Goal: Task Accomplishment & Management: Use online tool/utility

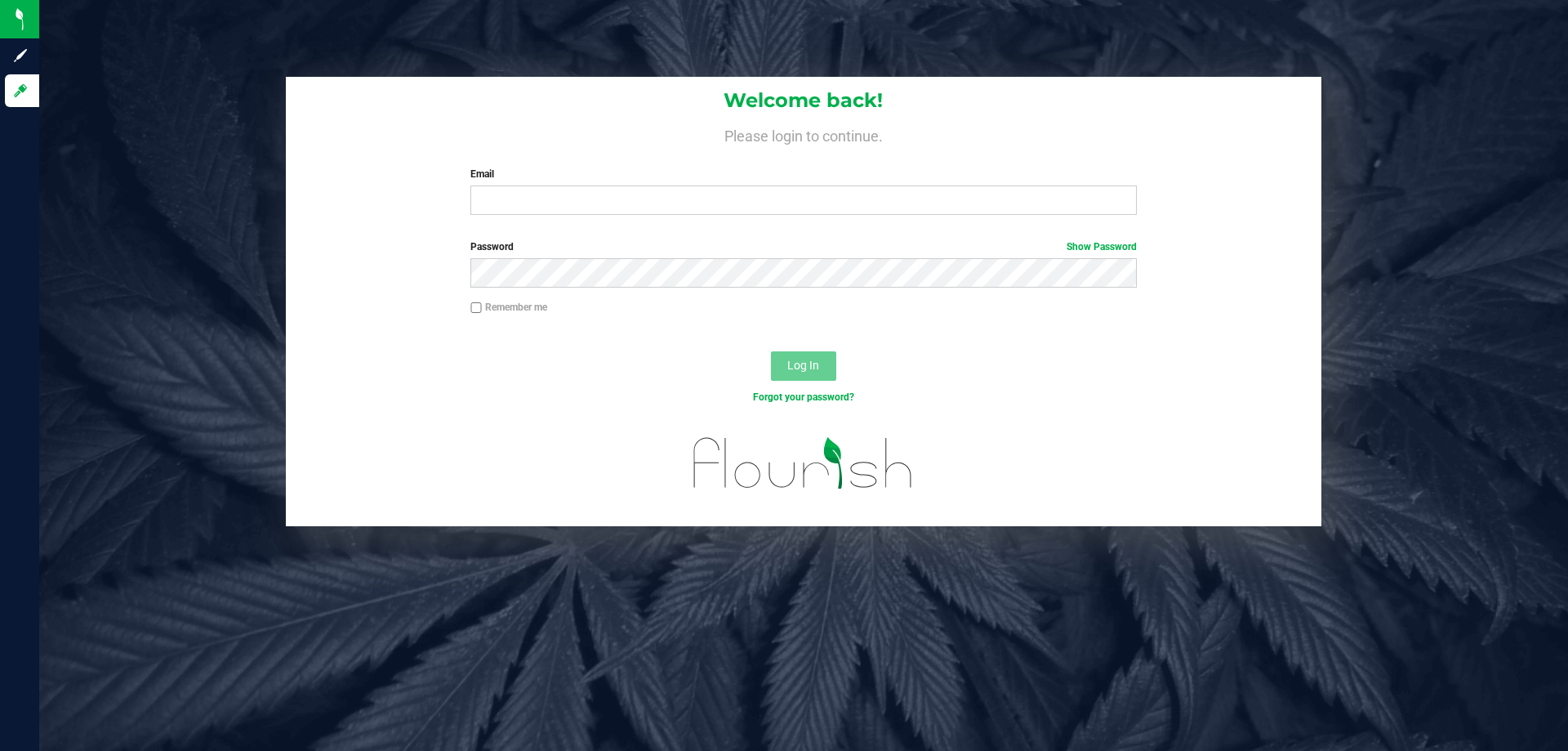
click at [1407, 402] on div "Welcome back! Please login to continue. Email Required Please format your email…" at bounding box center [803, 301] width 1553 height 449
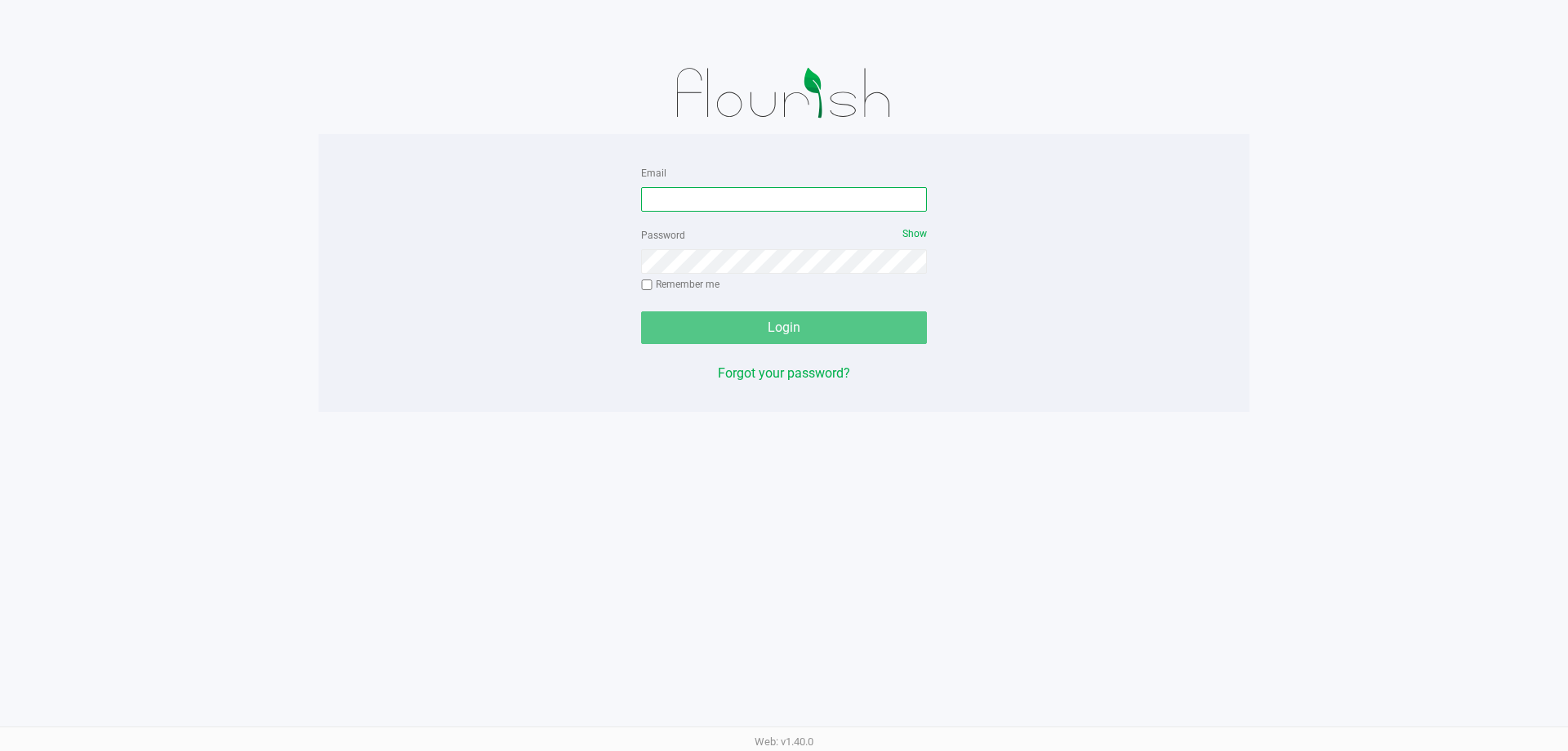
click at [803, 203] on input "Email" at bounding box center [784, 199] width 286 height 24
type input "[EMAIL_ADDRESS][DOMAIN_NAME]"
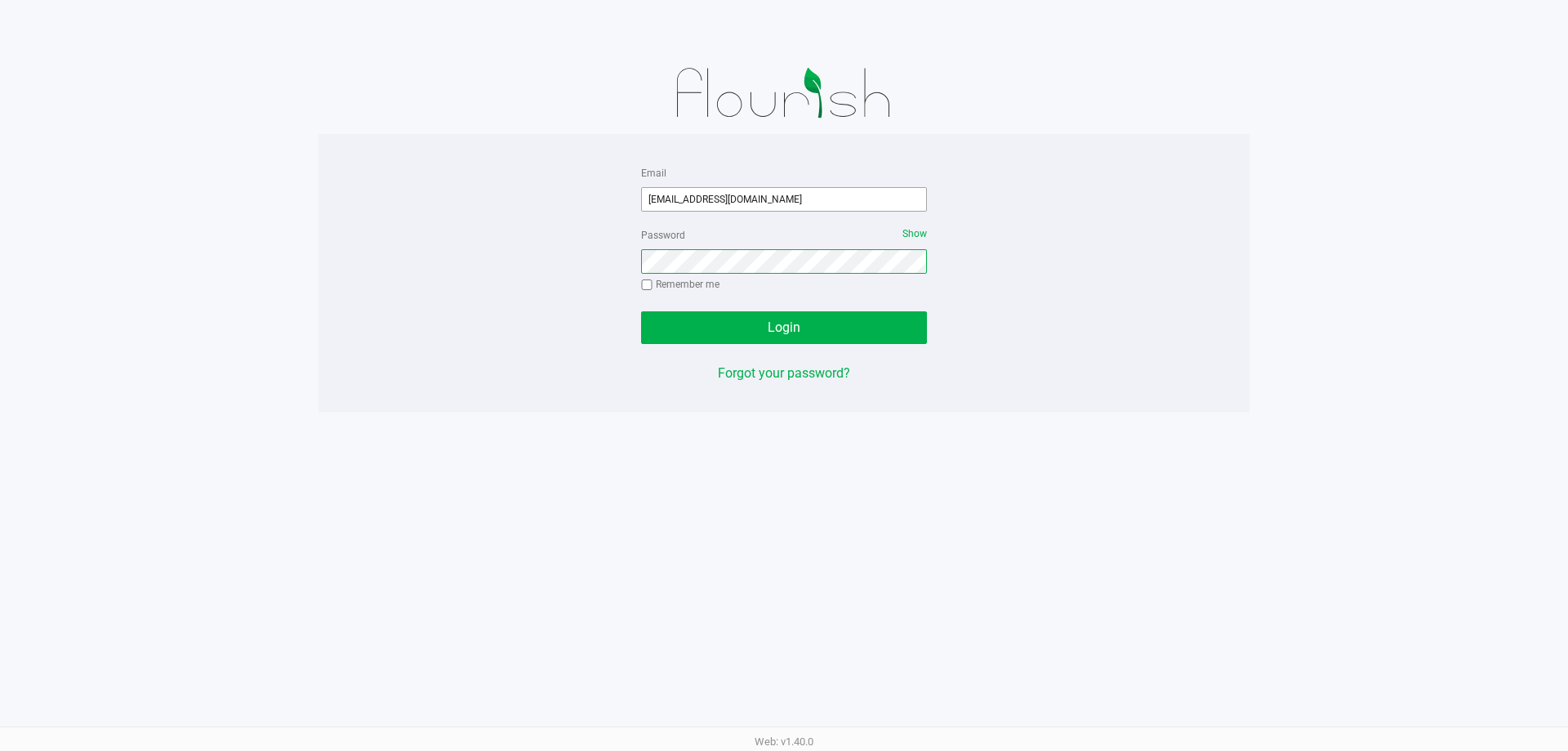
click at [641, 311] on button "Login" at bounding box center [784, 328] width 286 height 33
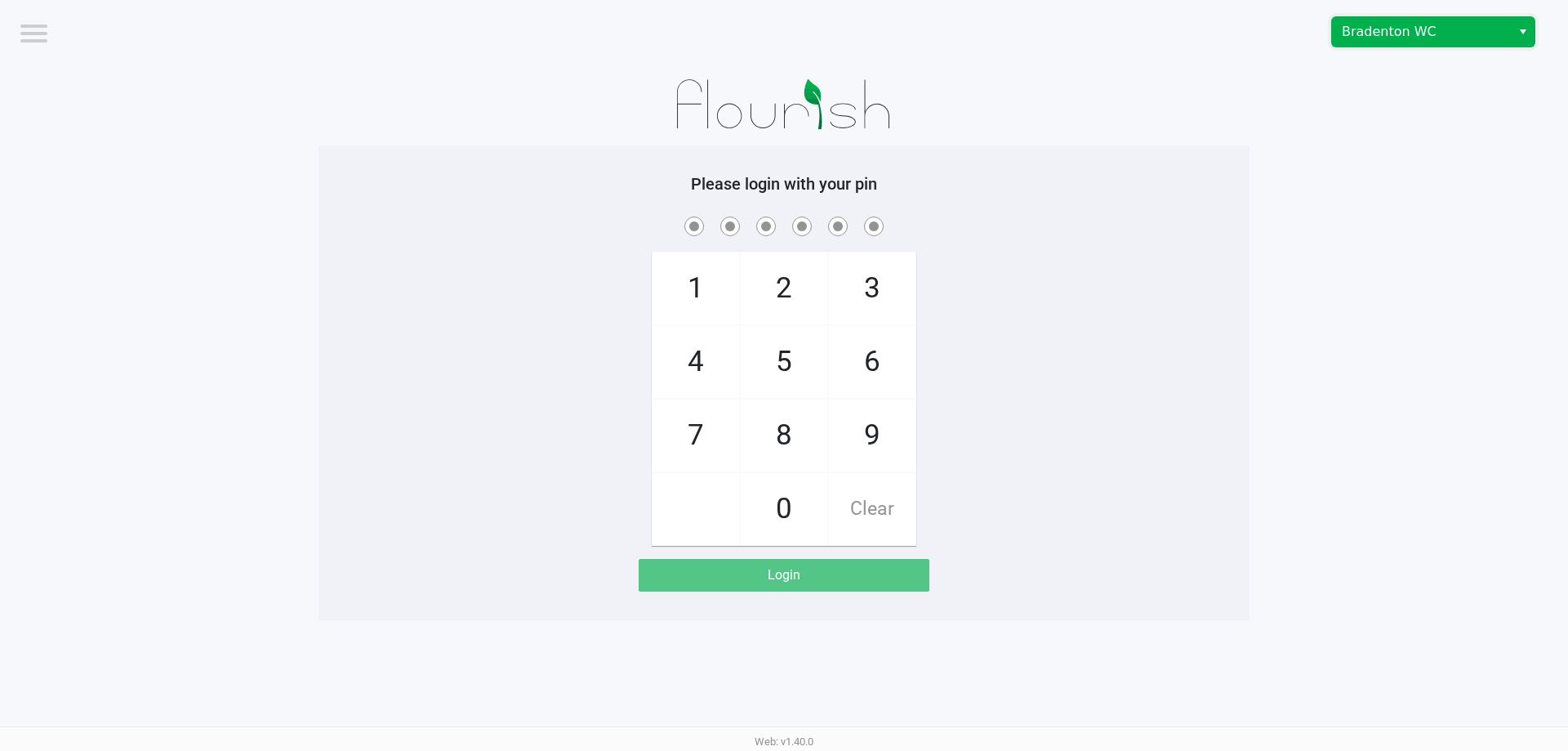
click at [1422, 36] on span "Bradenton WC" at bounding box center [1421, 31] width 159 height 20
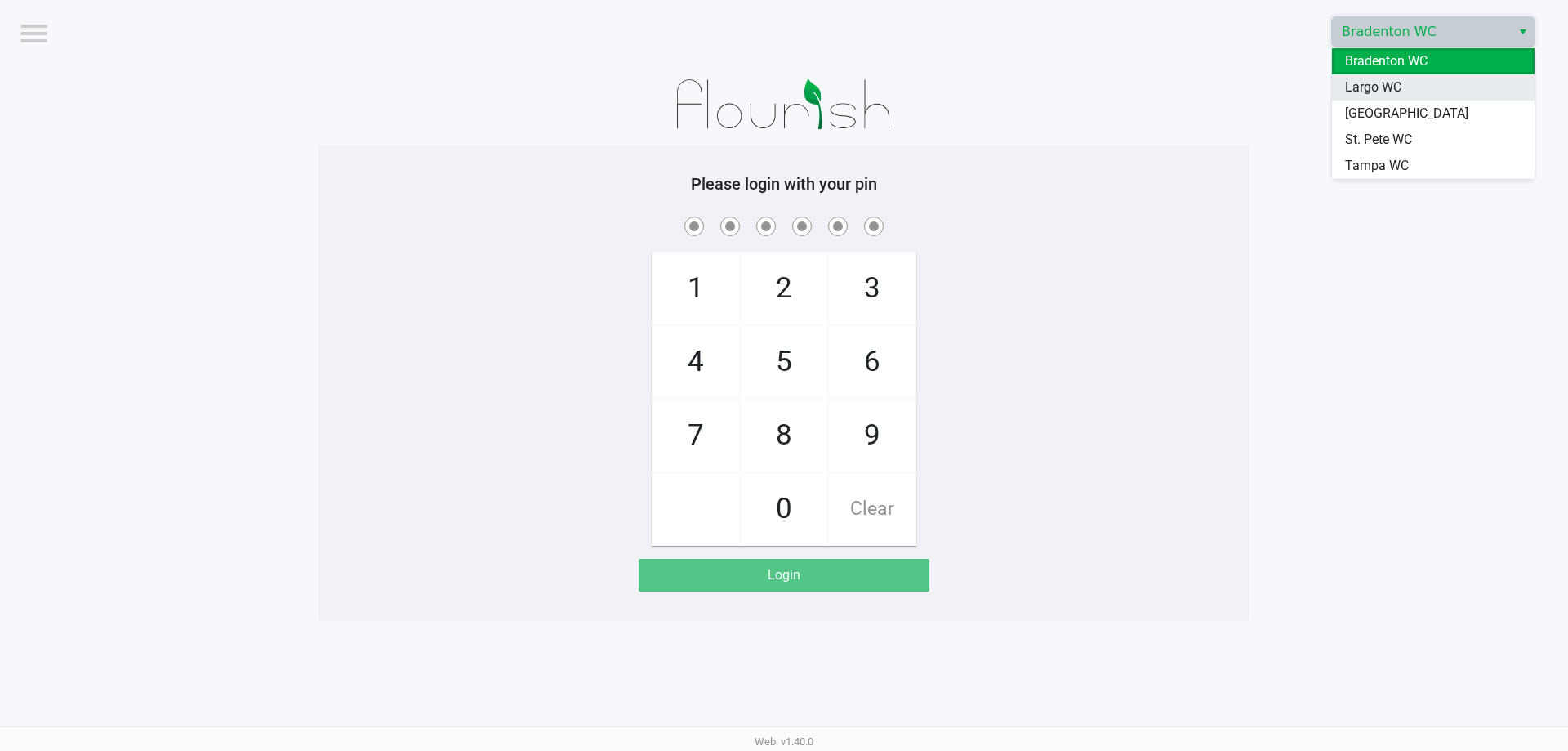
click at [1386, 86] on span "Largo WC" at bounding box center [1373, 87] width 56 height 20
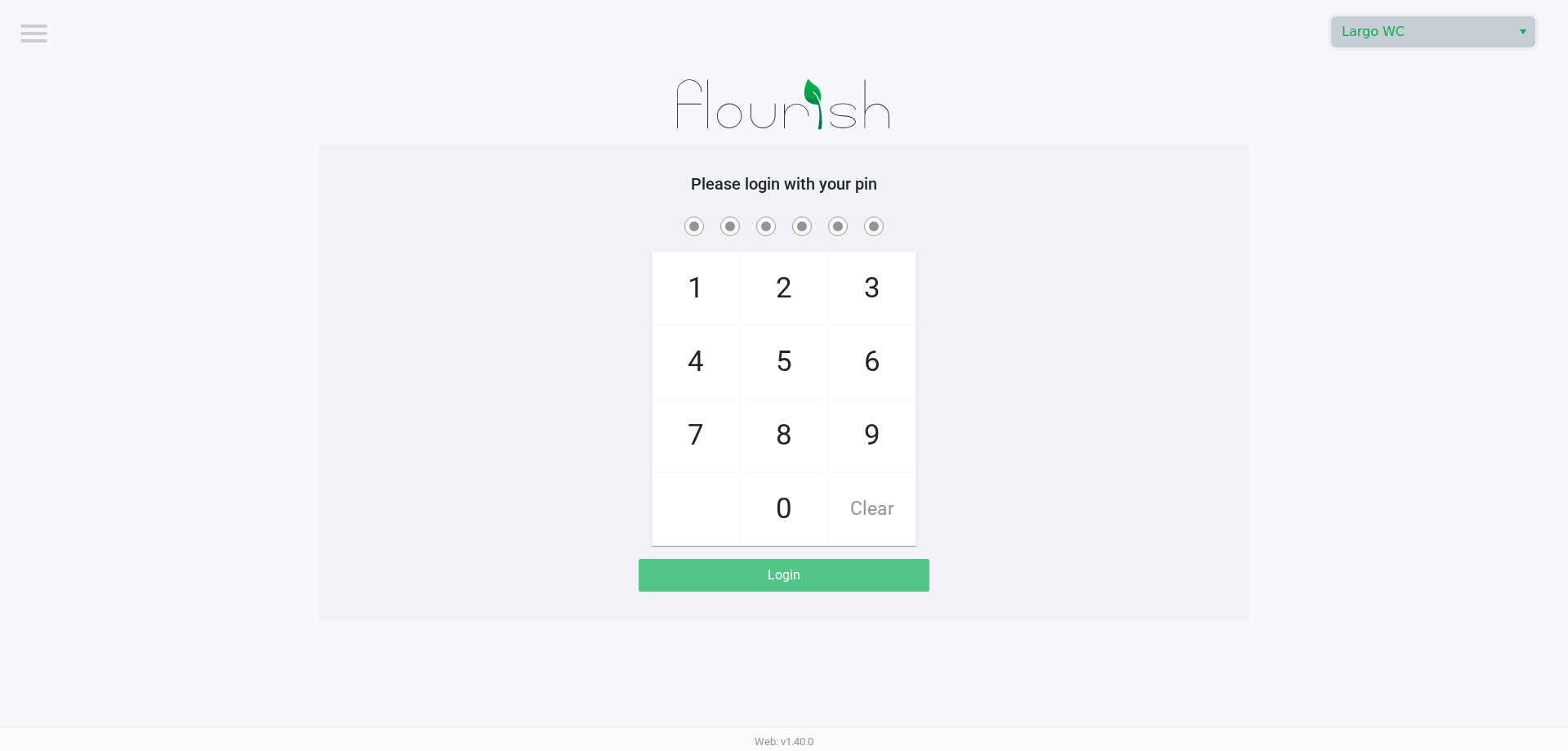
drag, startPoint x: 1304, startPoint y: 170, endPoint x: 1306, endPoint y: 145, distance: 25.1
click at [1306, 148] on app-pos-login-wrapper "Logout Largo WC Please login with your pin 1 4 7 2 5 8 0 3 6 9 Clear Login" at bounding box center [784, 309] width 1568 height 620
click at [1067, 205] on div "Please login with your pin 1 4 7 2 5 8 0 3 6 9 Clear Login" at bounding box center [783, 382] width 931 height 417
checkbox input "true"
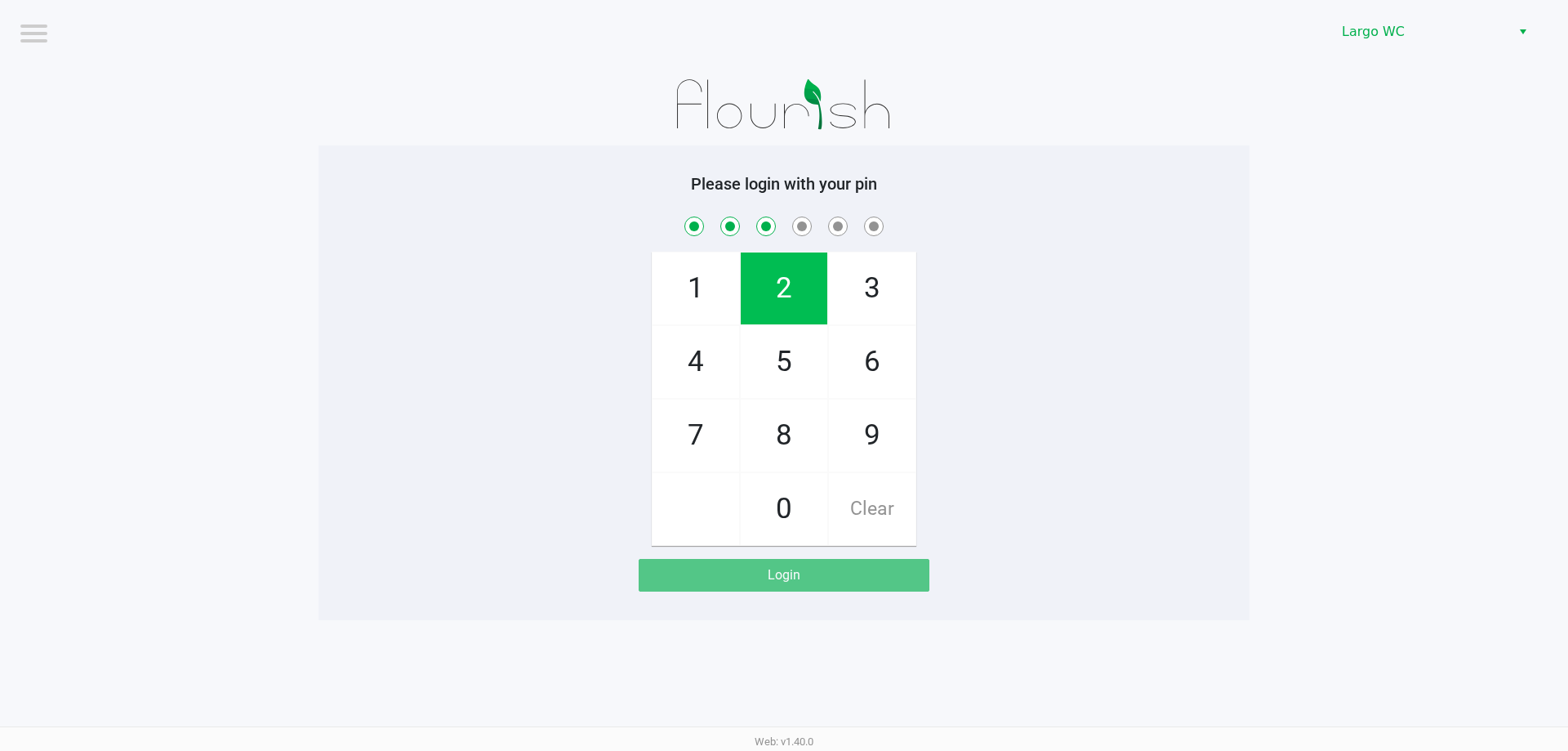
checkbox input "true"
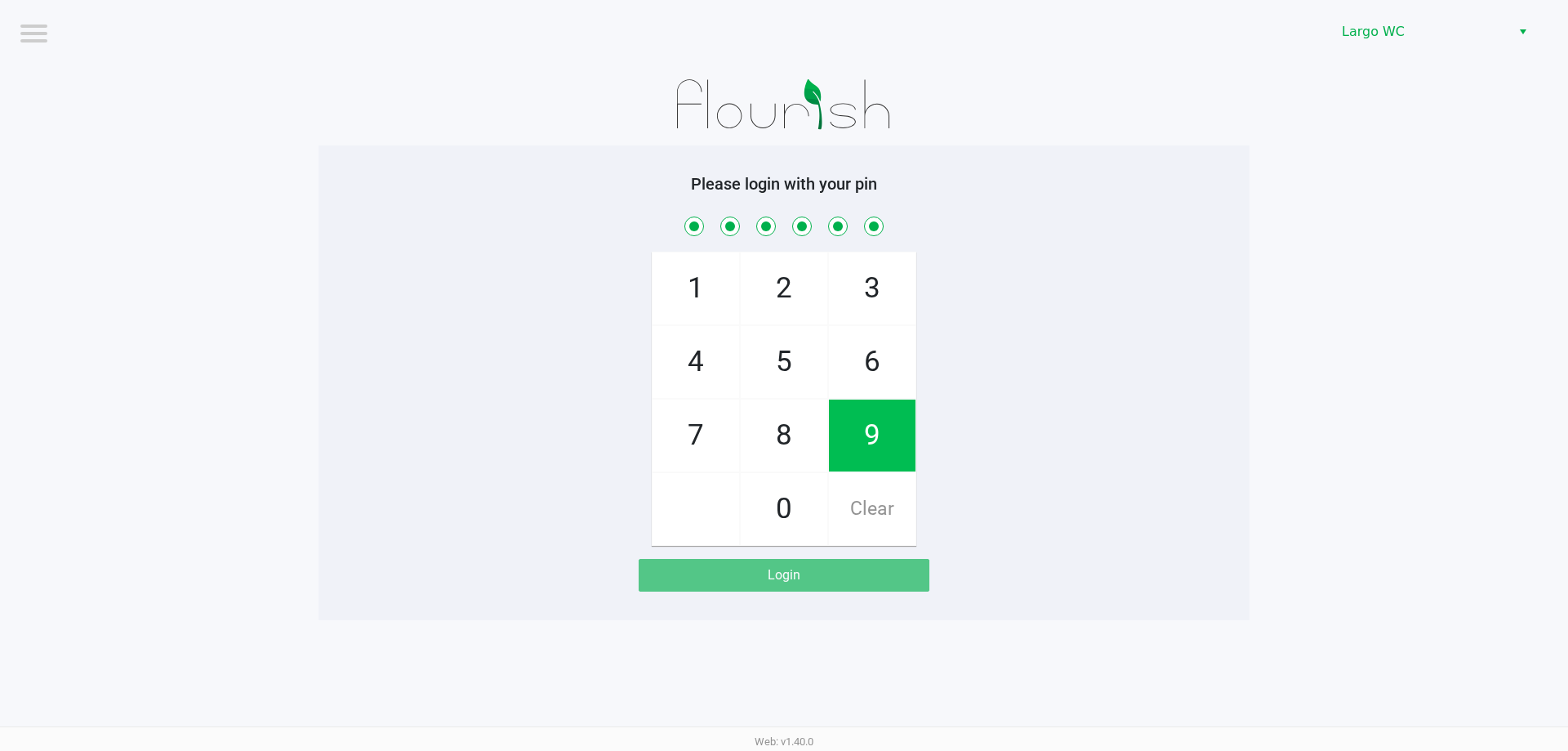
checkbox input "true"
